Goal: Task Accomplishment & Management: Complete application form

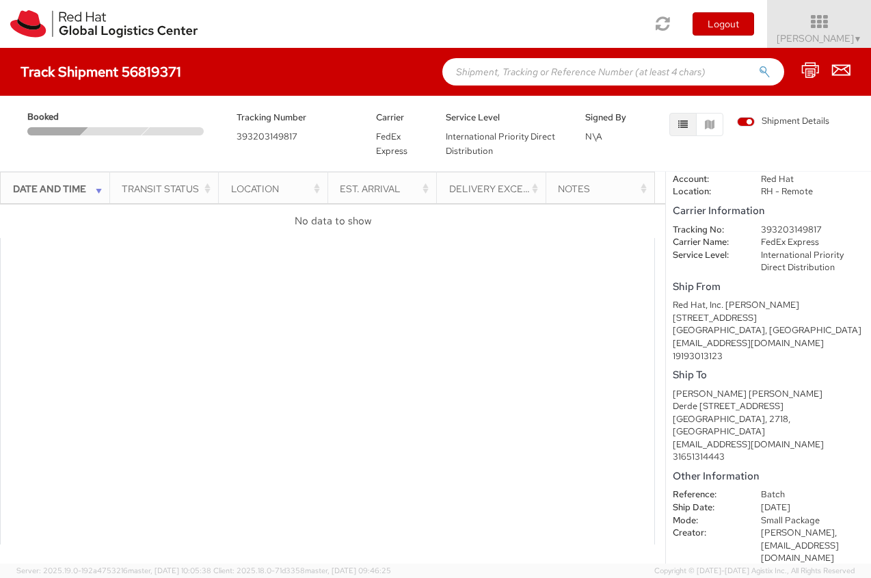
scroll to position [42, 0]
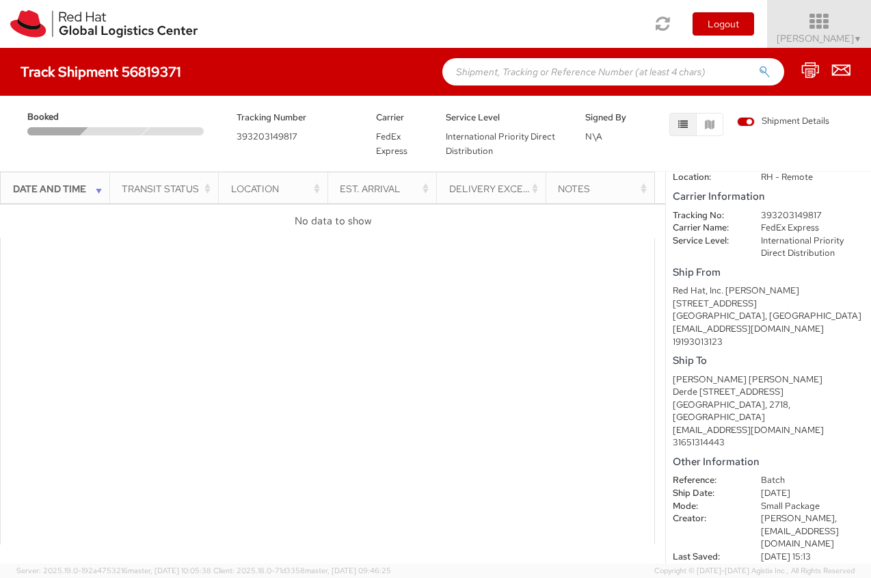
click at [815, 31] on icon at bounding box center [820, 21] width 120 height 19
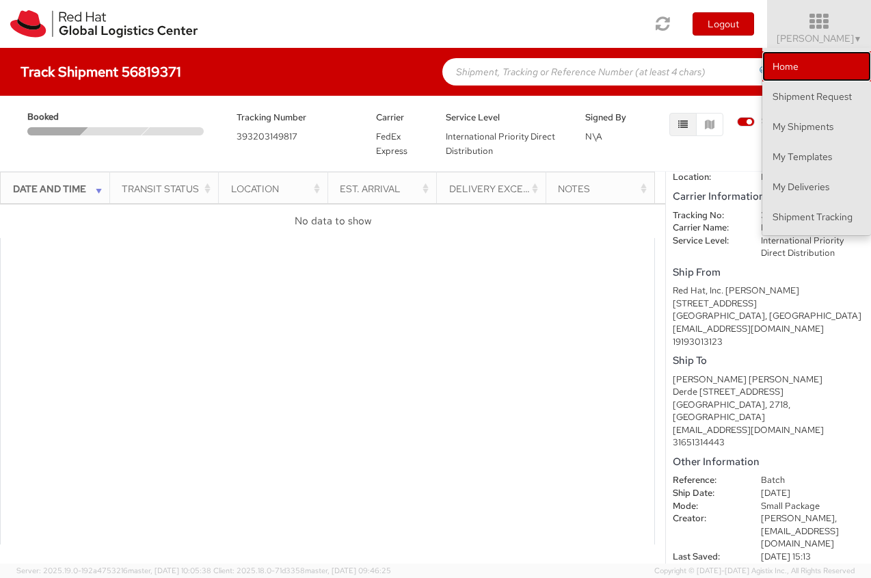
click at [846, 59] on link "Home" at bounding box center [816, 66] width 109 height 30
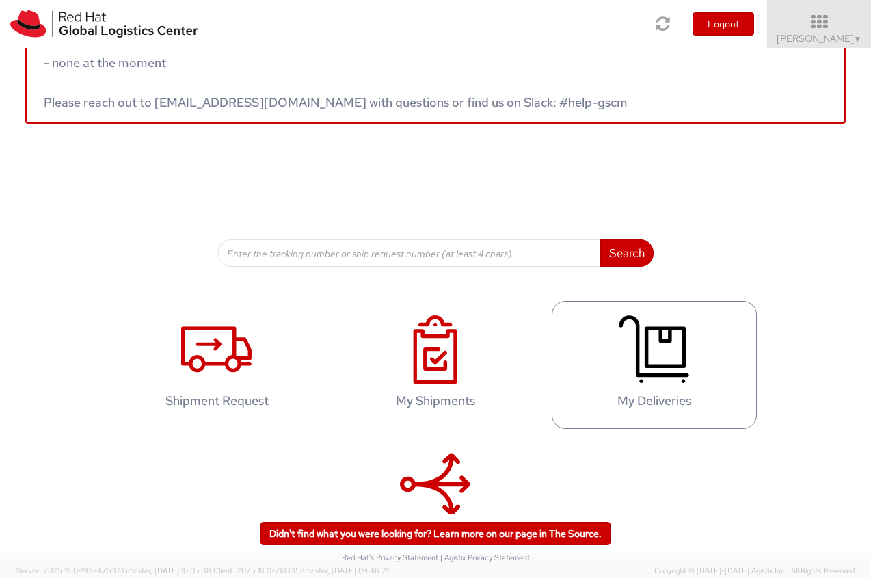
scroll to position [111, 0]
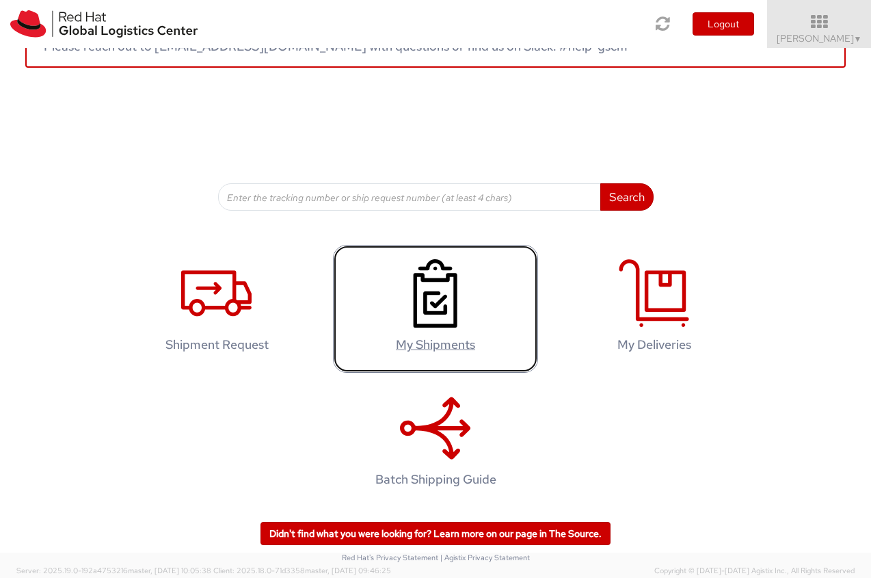
click at [443, 309] on icon at bounding box center [435, 293] width 70 height 68
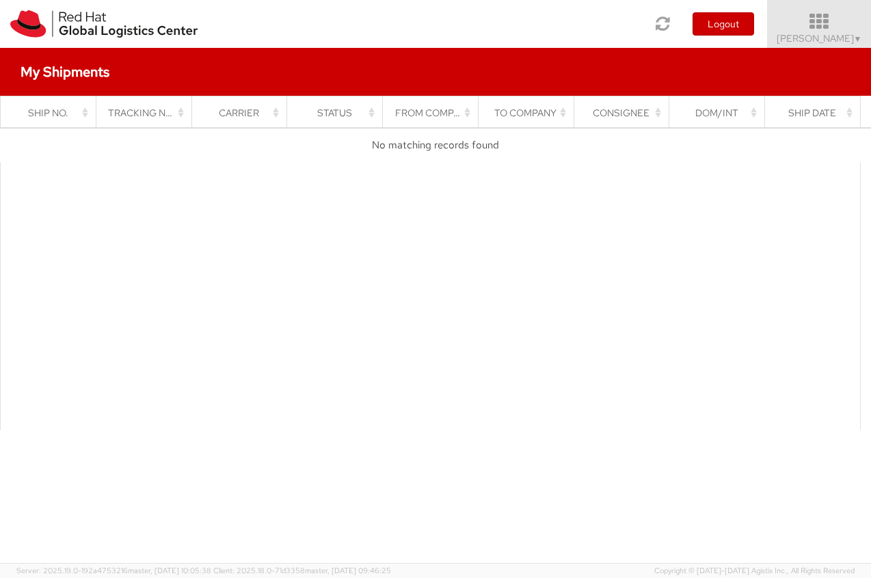
click at [842, 28] on icon at bounding box center [820, 21] width 120 height 19
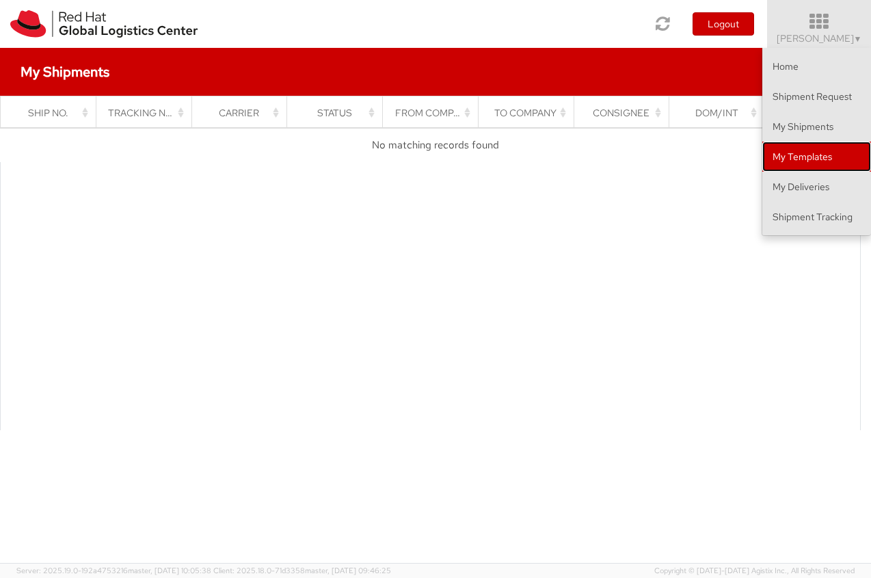
click at [833, 151] on link "My Templates" at bounding box center [816, 157] width 109 height 30
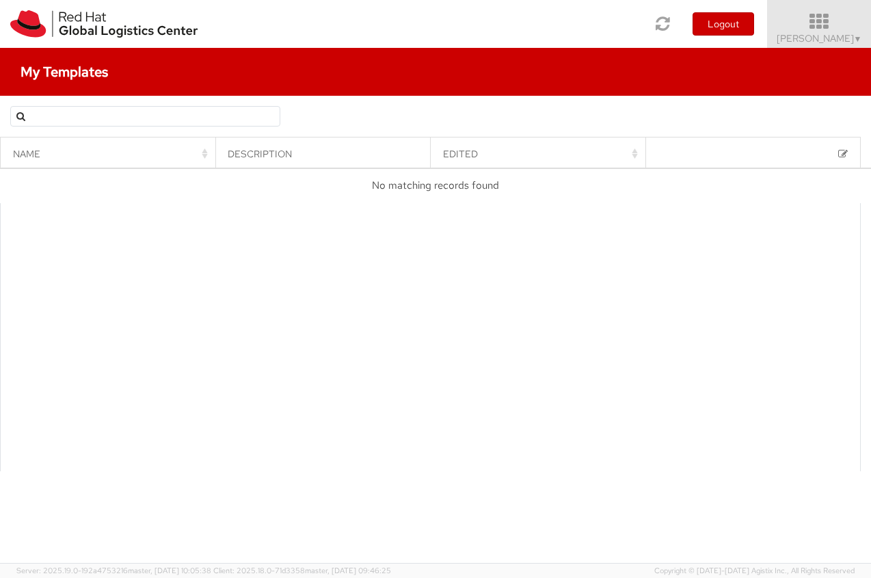
click at [838, 30] on icon at bounding box center [820, 21] width 120 height 19
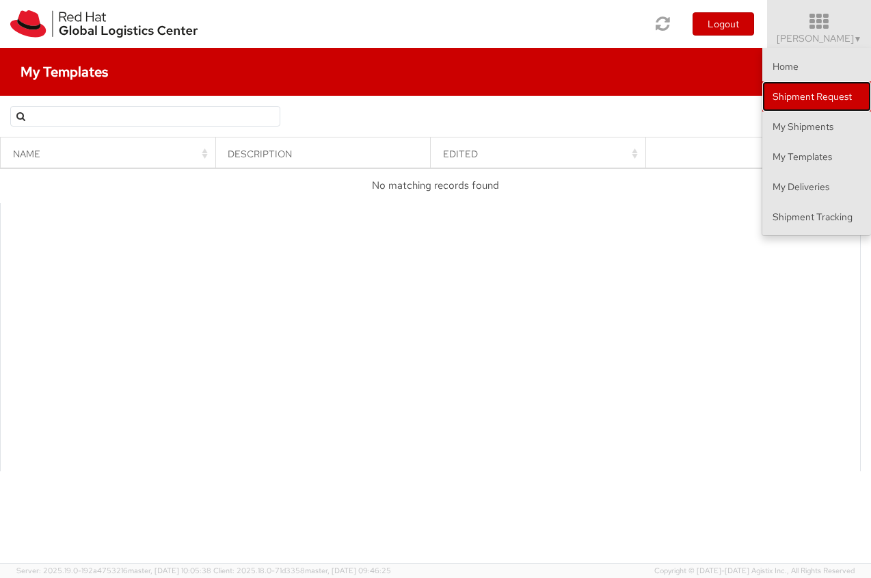
click at [818, 90] on link "Shipment Request" at bounding box center [816, 96] width 109 height 30
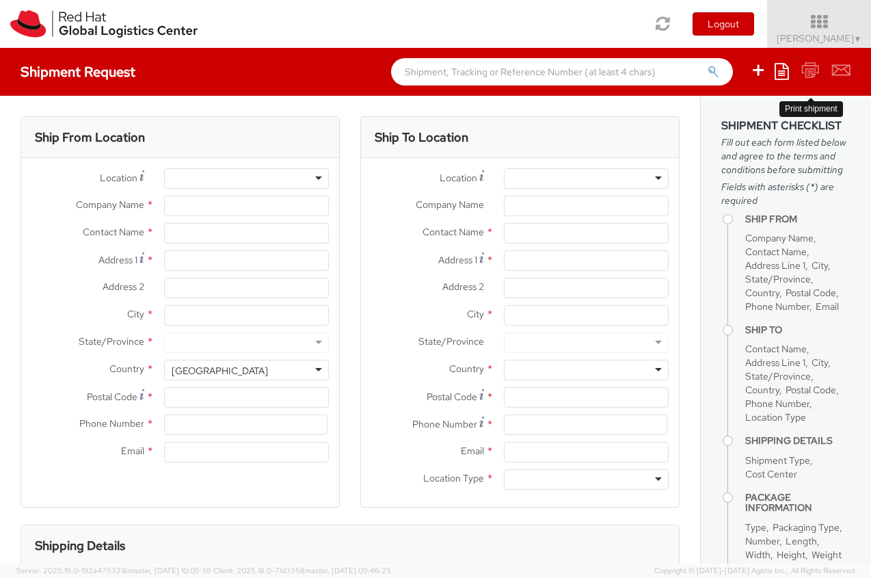
select select
select select "418"
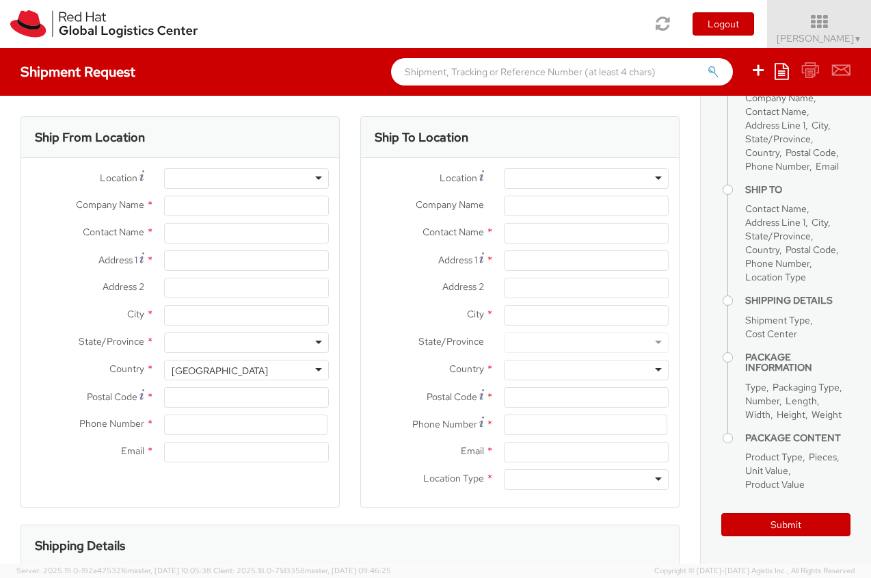
scroll to position [235, 0]
type input "Red Hat B.V."
type input "[PERSON_NAME]"
type input "Fred [STREET_ADDRESS]"
type input "[GEOGRAPHIC_DATA]"
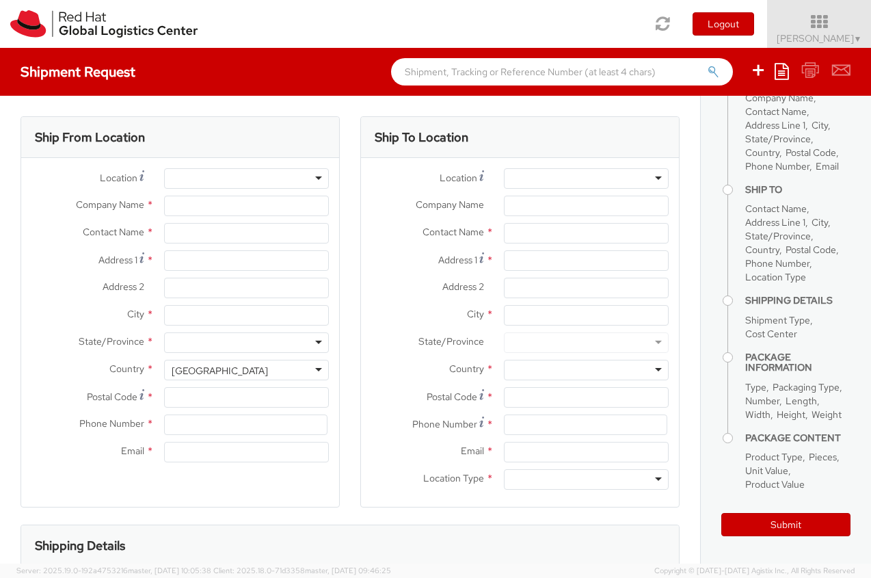
type input "1076 ED"
type input "[EMAIL_ADDRESS][DOMAIN_NAME]"
select select "CM"
select select "KGS"
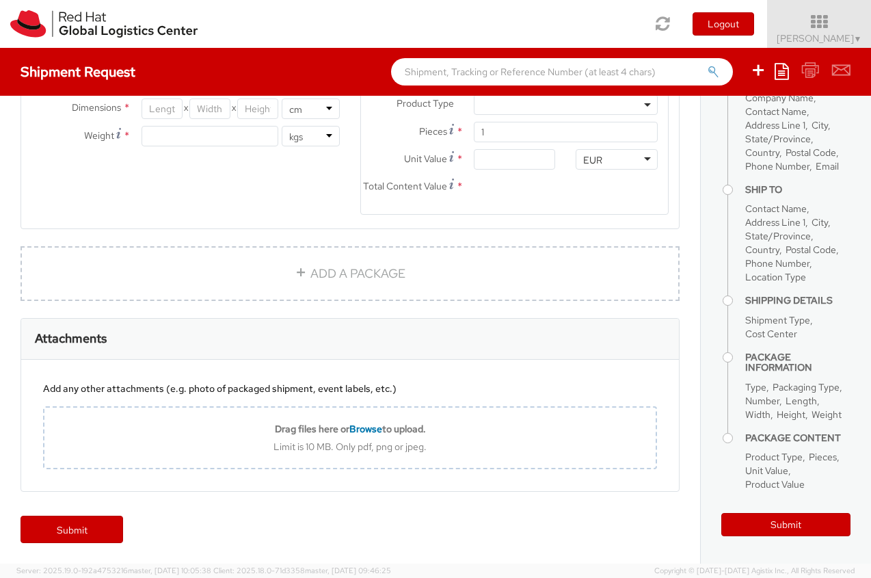
scroll to position [826, 0]
click at [842, 42] on span "[PERSON_NAME] ▼" at bounding box center [819, 38] width 85 height 12
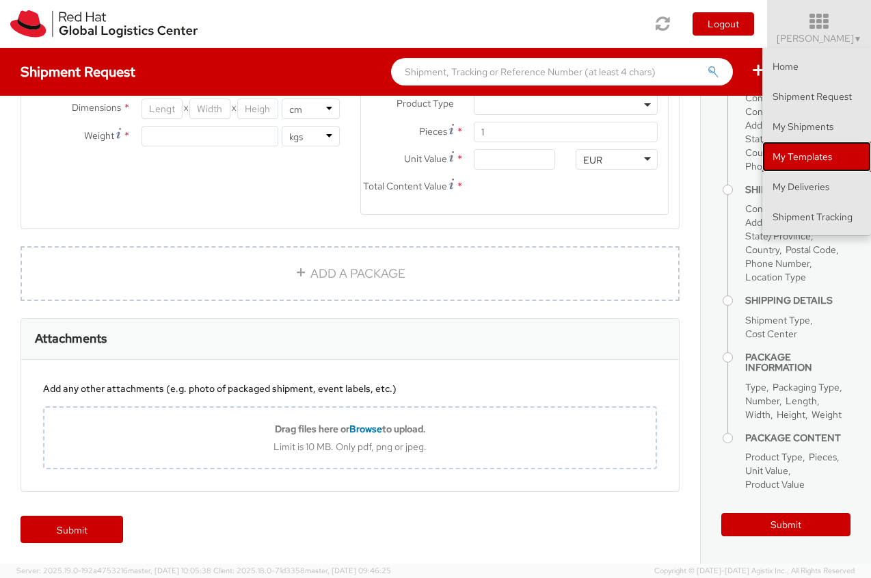
click at [817, 162] on link "My Templates" at bounding box center [816, 157] width 109 height 30
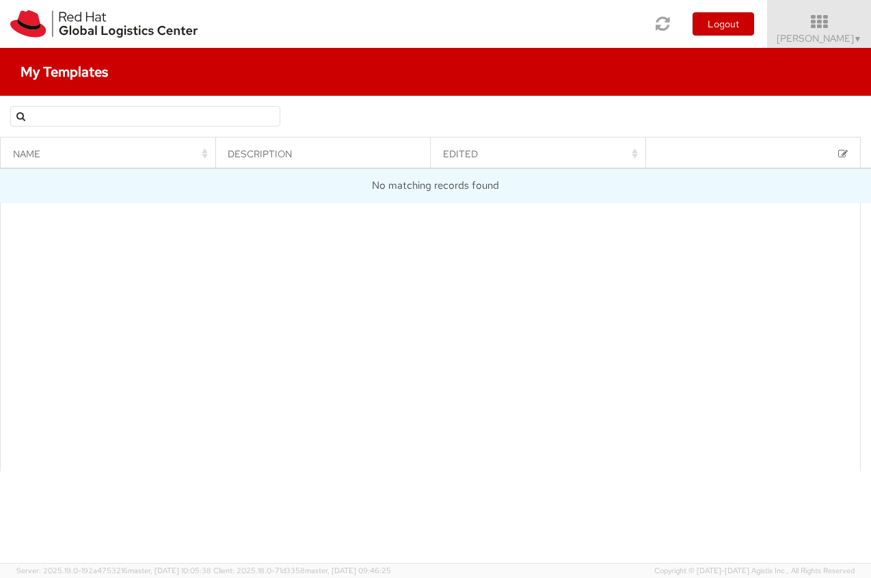
click at [730, 184] on td "No matching records found" at bounding box center [435, 186] width 871 height 34
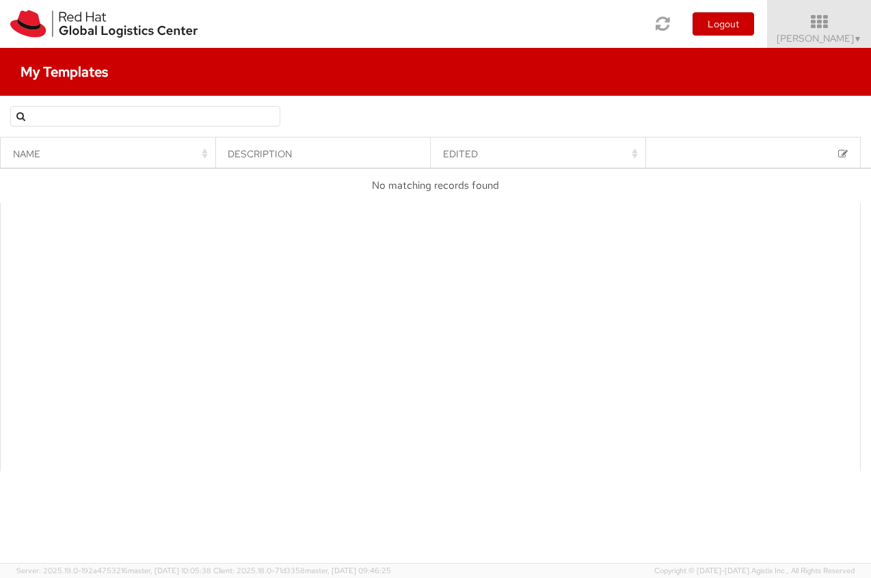
click at [841, 155] on span at bounding box center [843, 154] width 10 height 10
click at [820, 17] on icon at bounding box center [820, 21] width 120 height 19
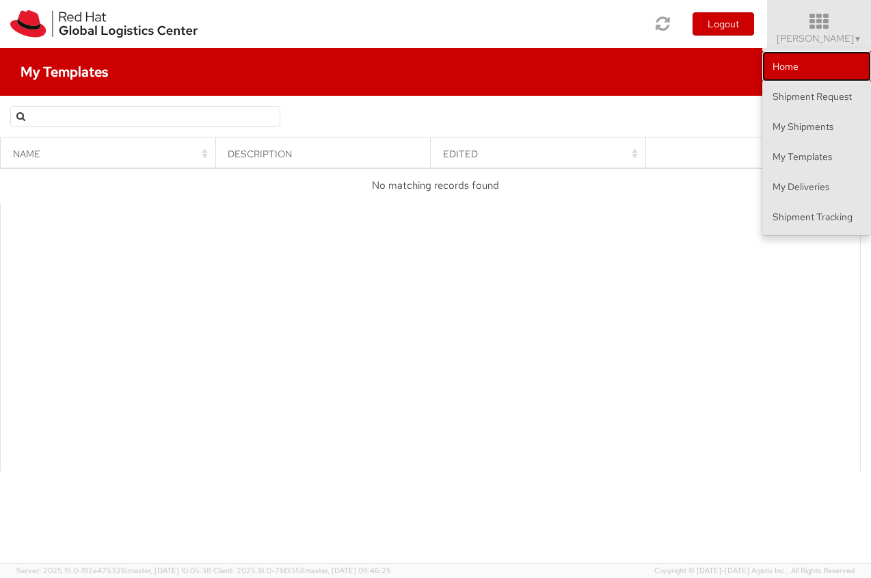
click at [827, 72] on link "Home" at bounding box center [816, 66] width 109 height 30
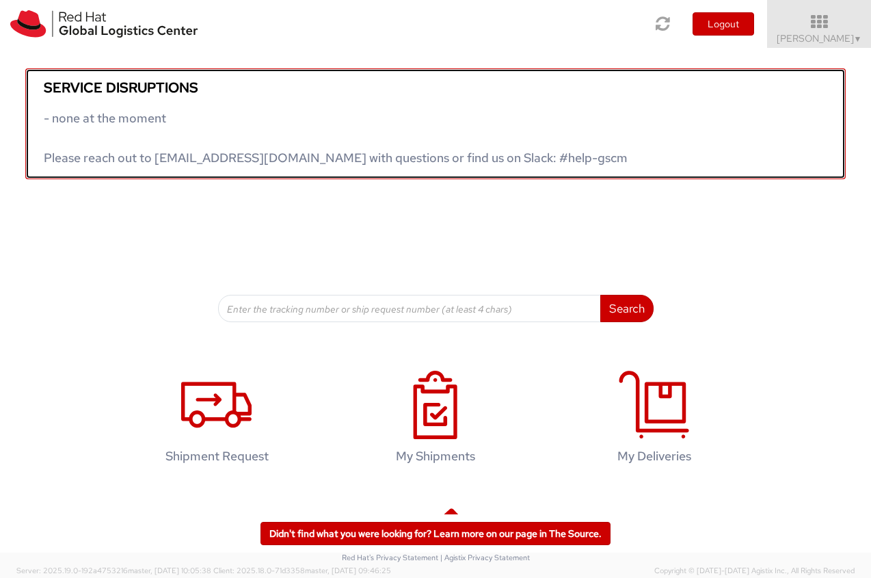
click at [261, 159] on span "- none at the moment Please reach out to [EMAIL_ADDRESS][DOMAIN_NAME] with ques…" at bounding box center [336, 137] width 584 height 55
